Goal: Task Accomplishment & Management: Use online tool/utility

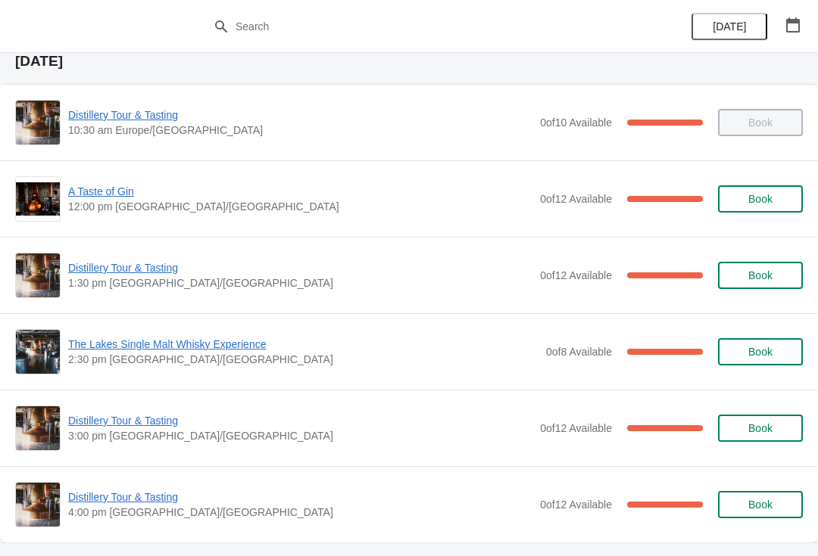
scroll to position [44, 0]
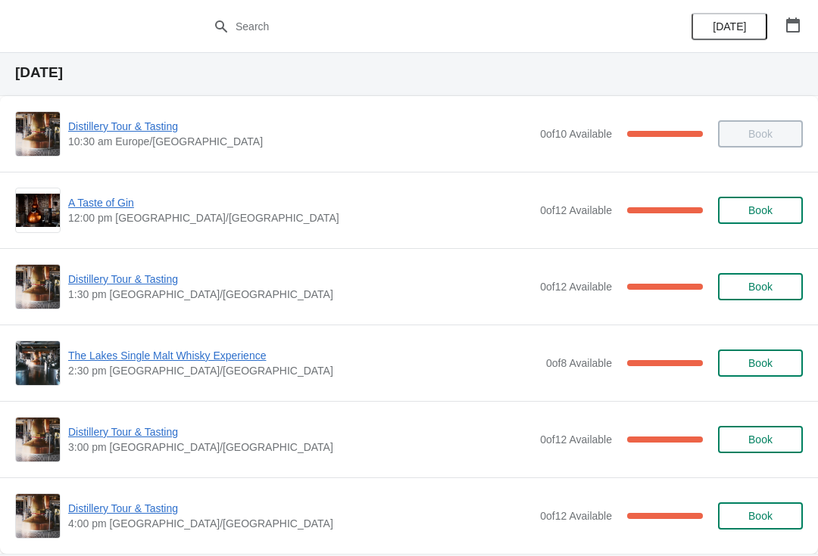
click at [95, 285] on span "Distillery Tour & Tasting" at bounding box center [300, 279] width 464 height 15
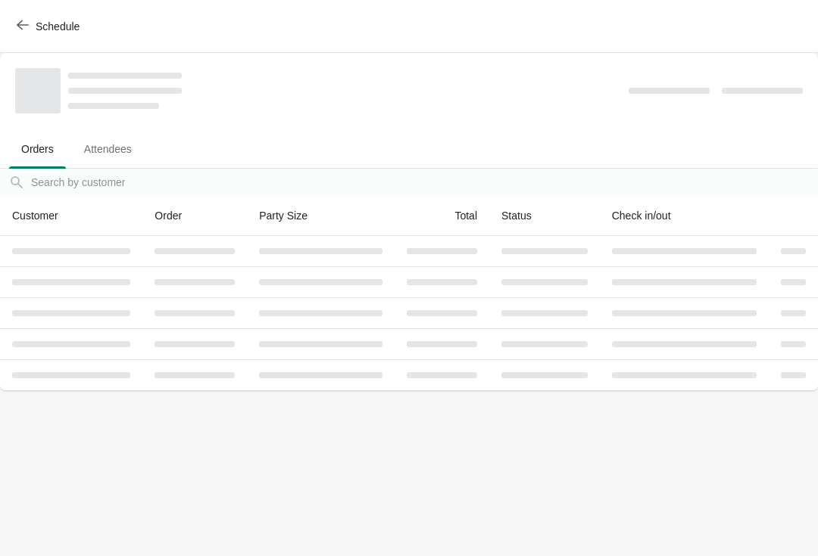
scroll to position [0, 0]
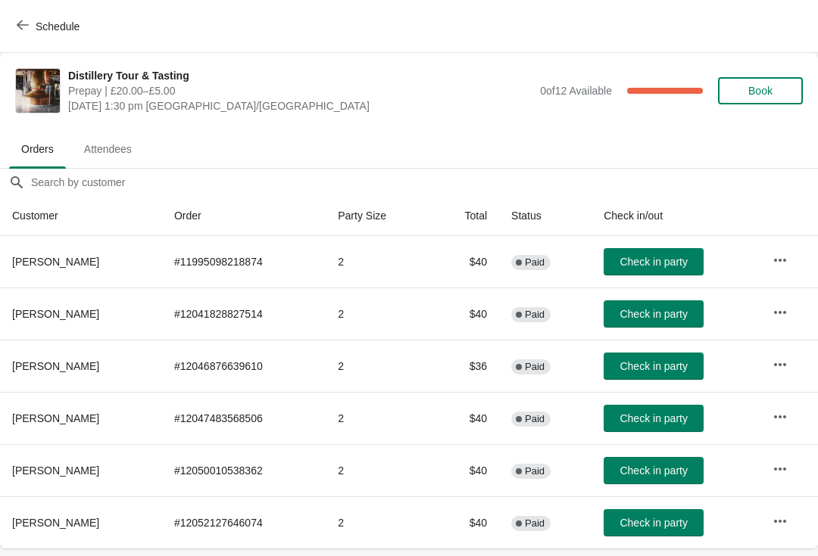
click at [43, 29] on span "Schedule" at bounding box center [58, 26] width 44 height 12
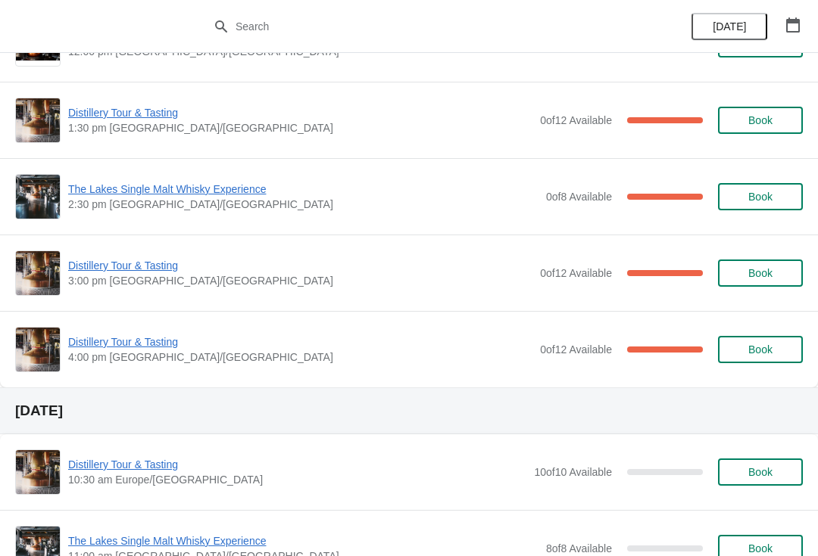
scroll to position [216, 0]
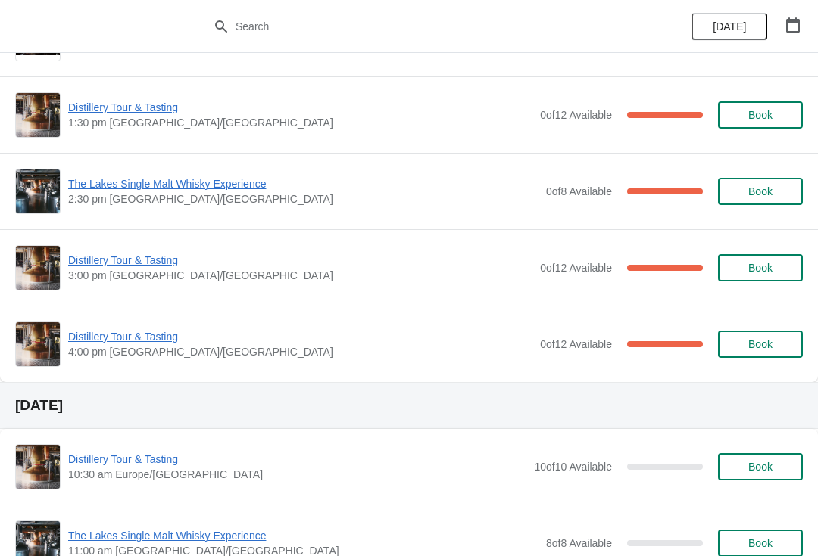
click at [104, 257] on span "Distillery Tour & Tasting" at bounding box center [300, 260] width 464 height 15
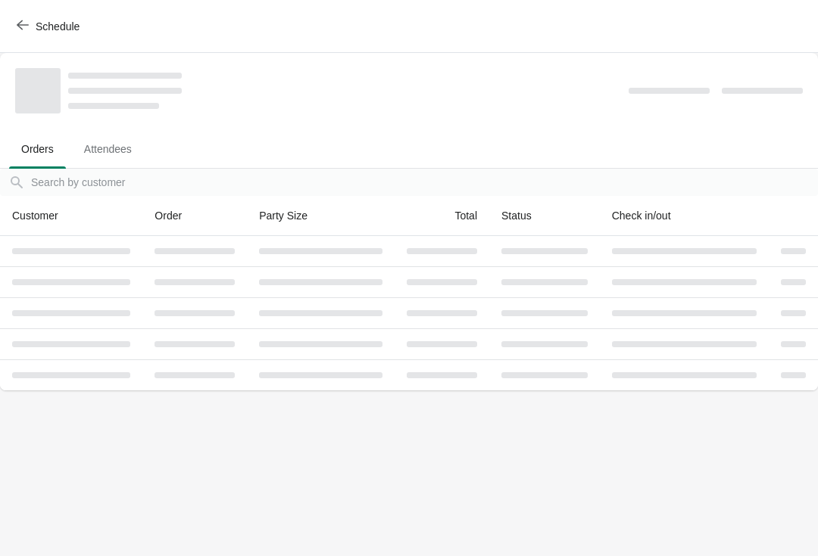
scroll to position [0, 0]
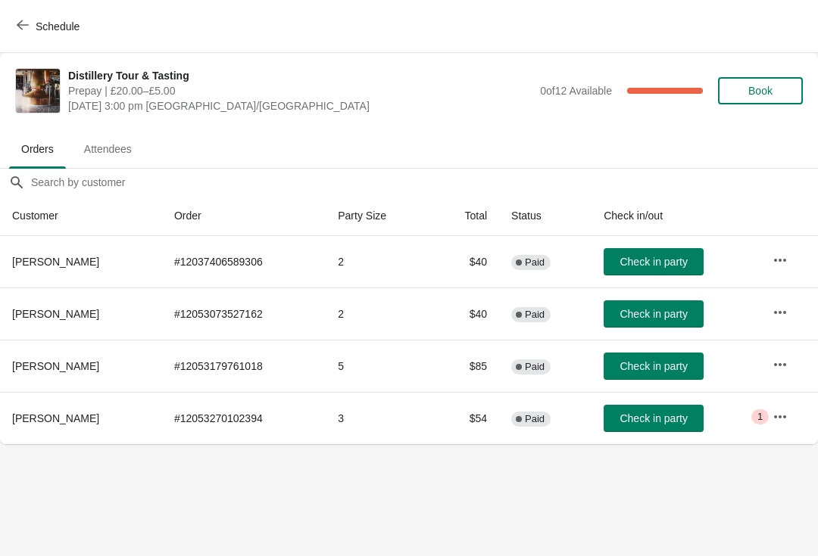
click at [773, 429] on button "button" at bounding box center [779, 416] width 27 height 27
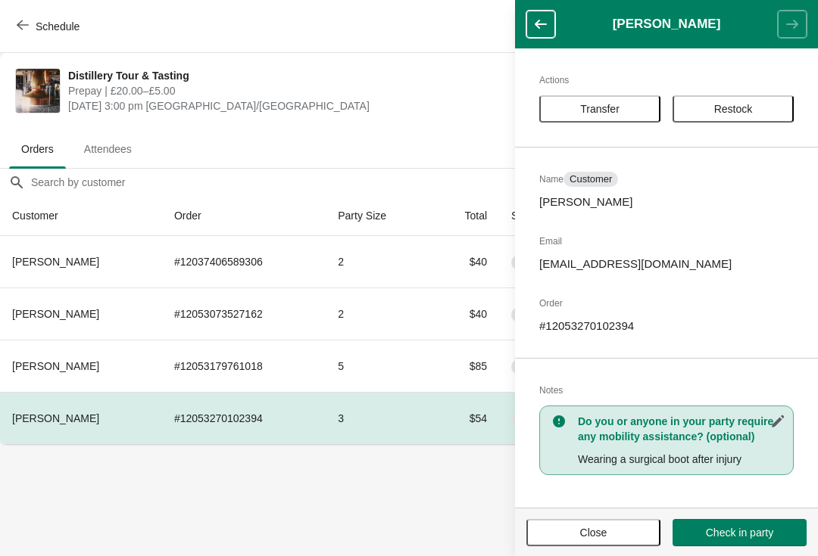
click at [587, 541] on button "Close" at bounding box center [593, 532] width 134 height 27
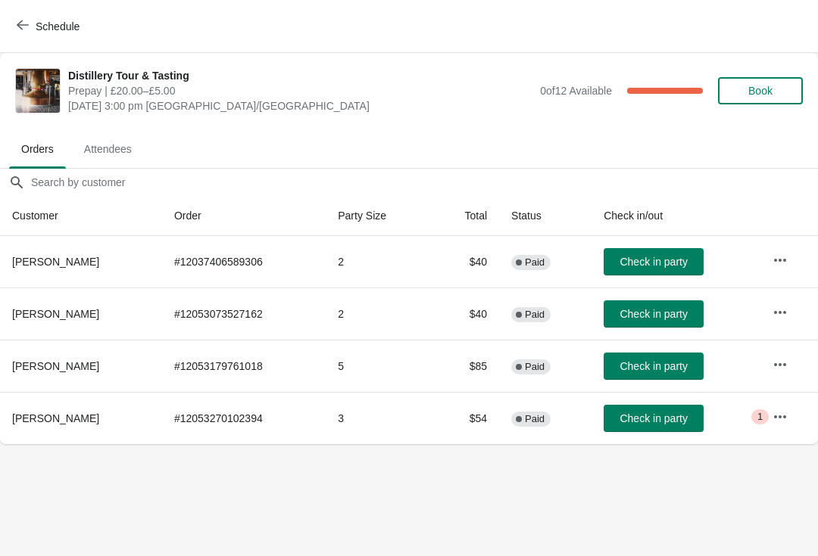
click at [33, 23] on span "Schedule" at bounding box center [50, 26] width 60 height 14
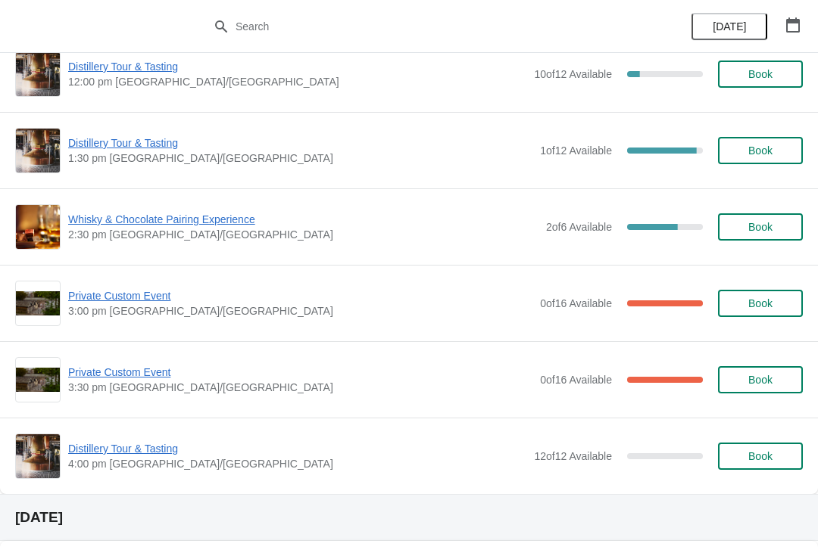
scroll to position [763, 0]
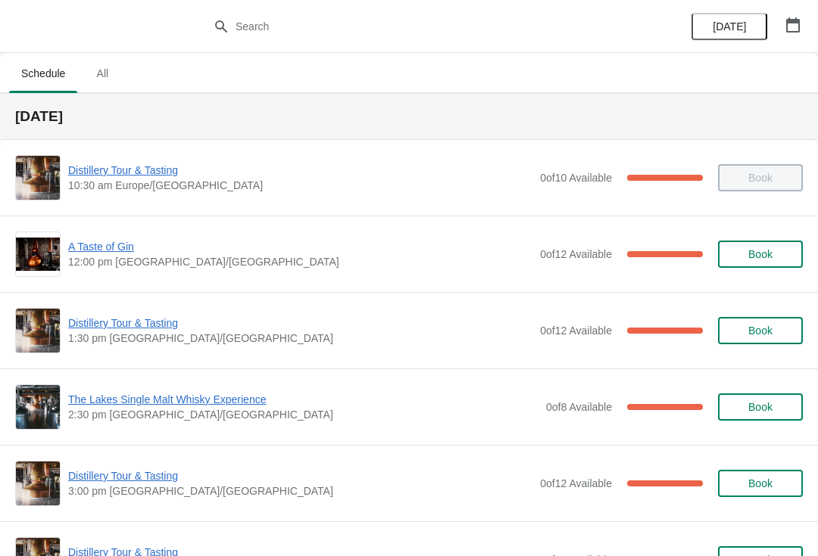
click at [74, 243] on span "A Taste of Gin" at bounding box center [300, 246] width 464 height 15
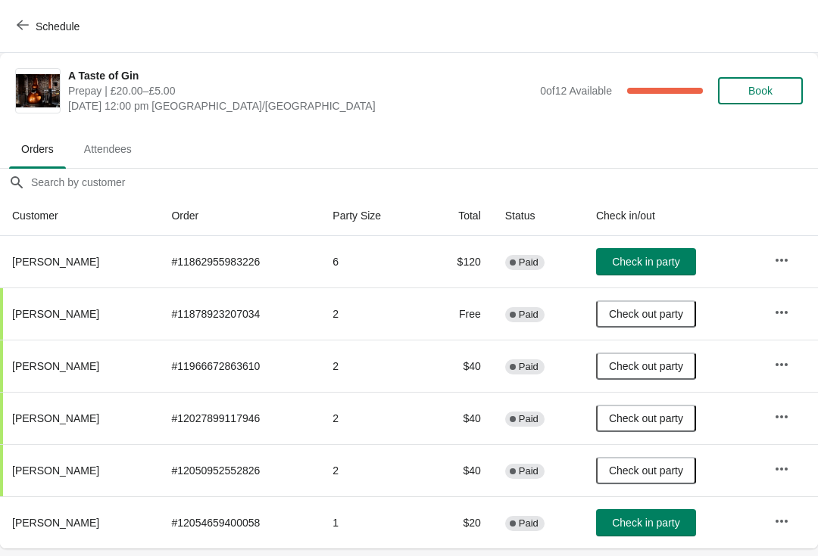
click at [690, 512] on button "Check in party" at bounding box center [646, 522] width 100 height 27
click at [669, 244] on td "Check in party" at bounding box center [673, 261] width 178 height 51
